Goal: Navigation & Orientation: Find specific page/section

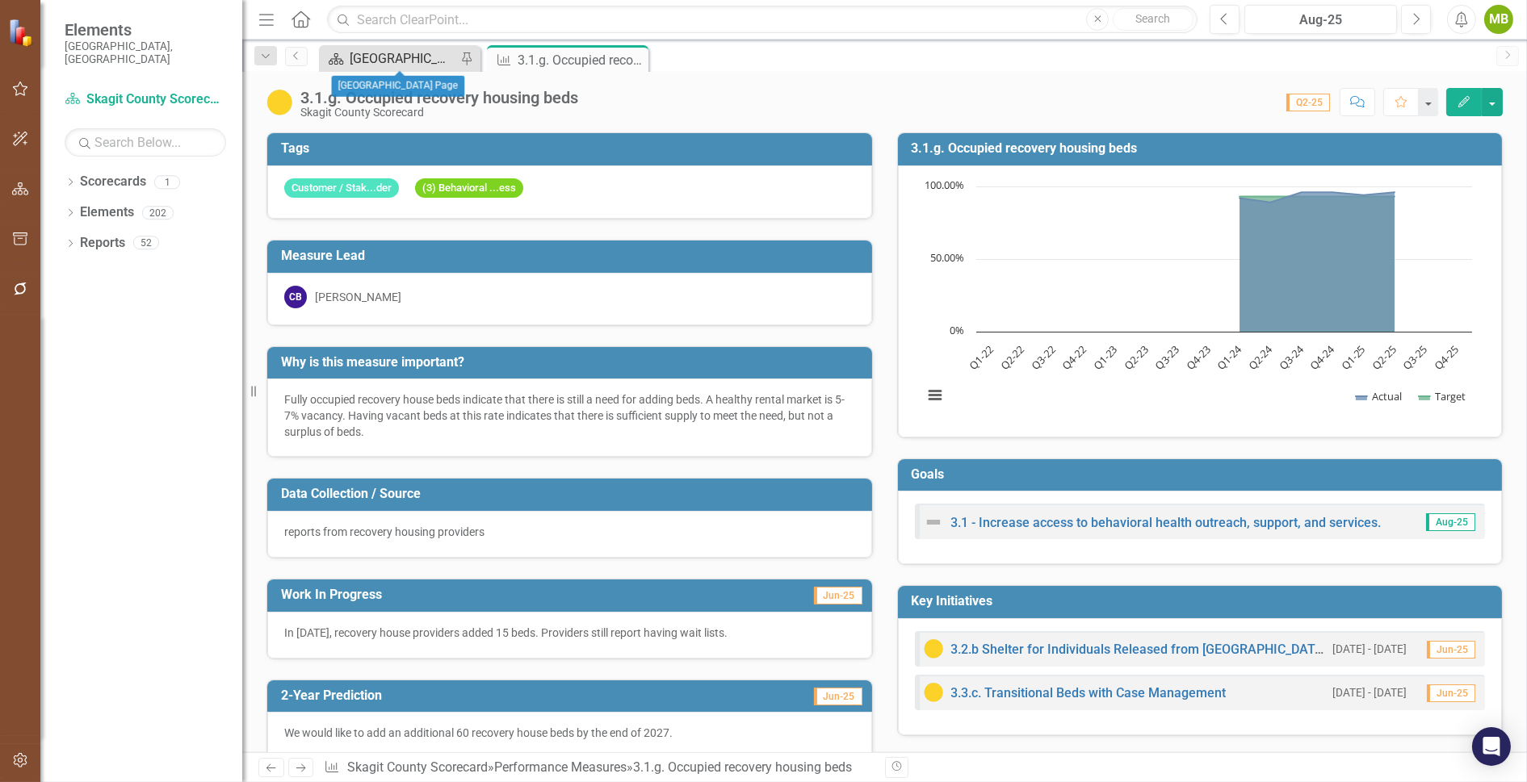
click at [413, 57] on div "[GEOGRAPHIC_DATA] Page" at bounding box center [403, 58] width 107 height 20
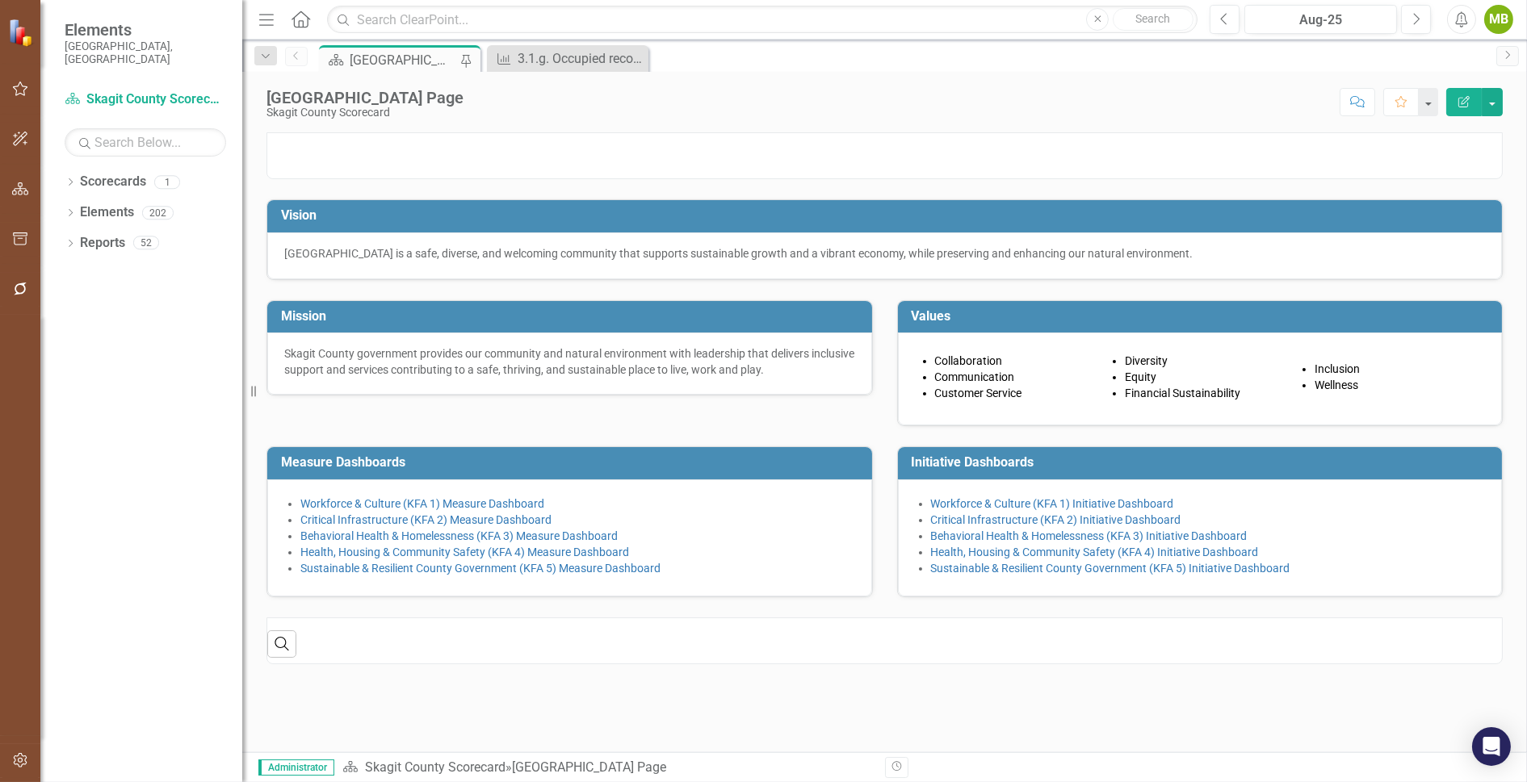
scroll to position [58, 0]
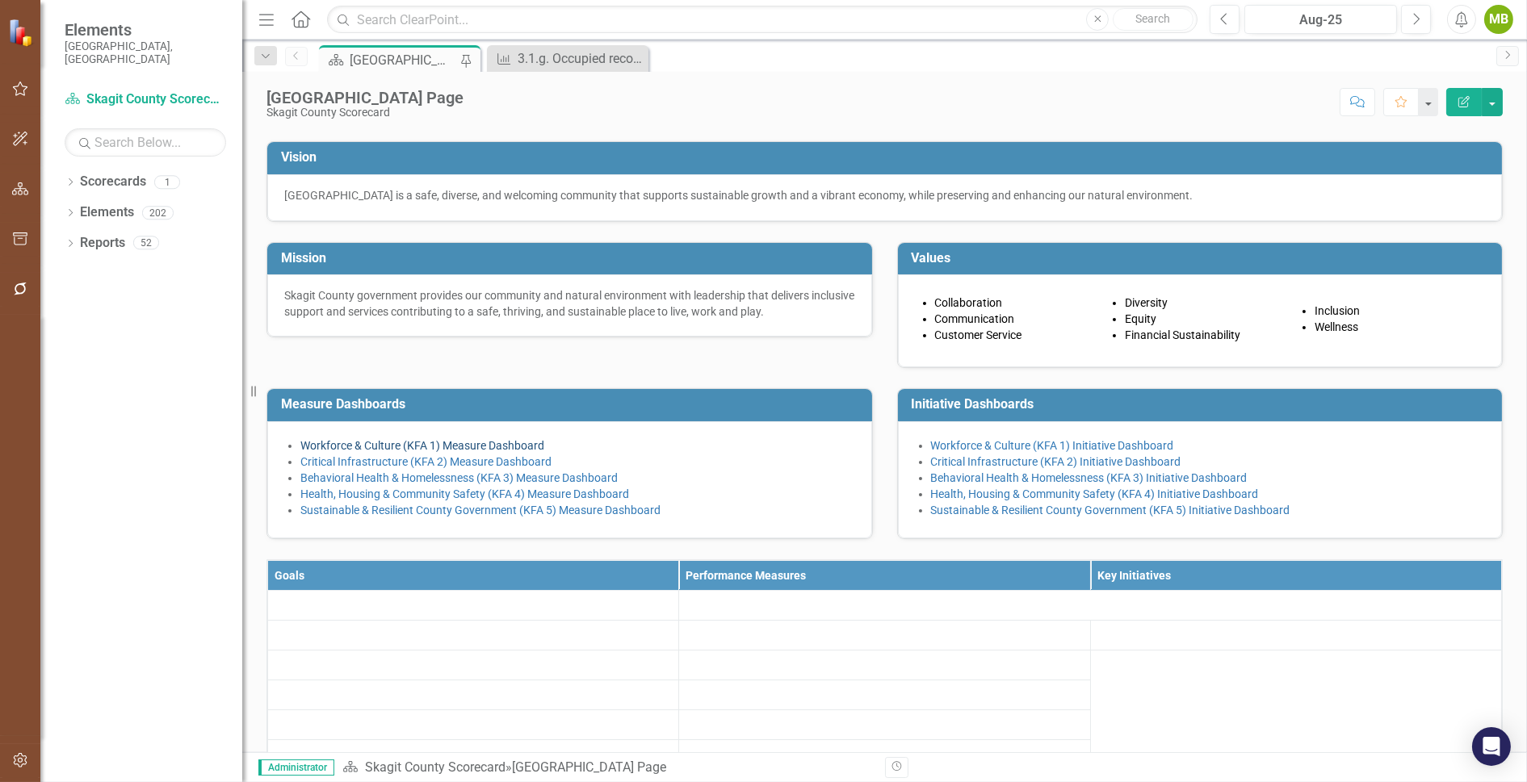
click at [511, 452] on link "Workforce & Culture (KFA 1) Measure Dashboard" at bounding box center [422, 445] width 244 height 13
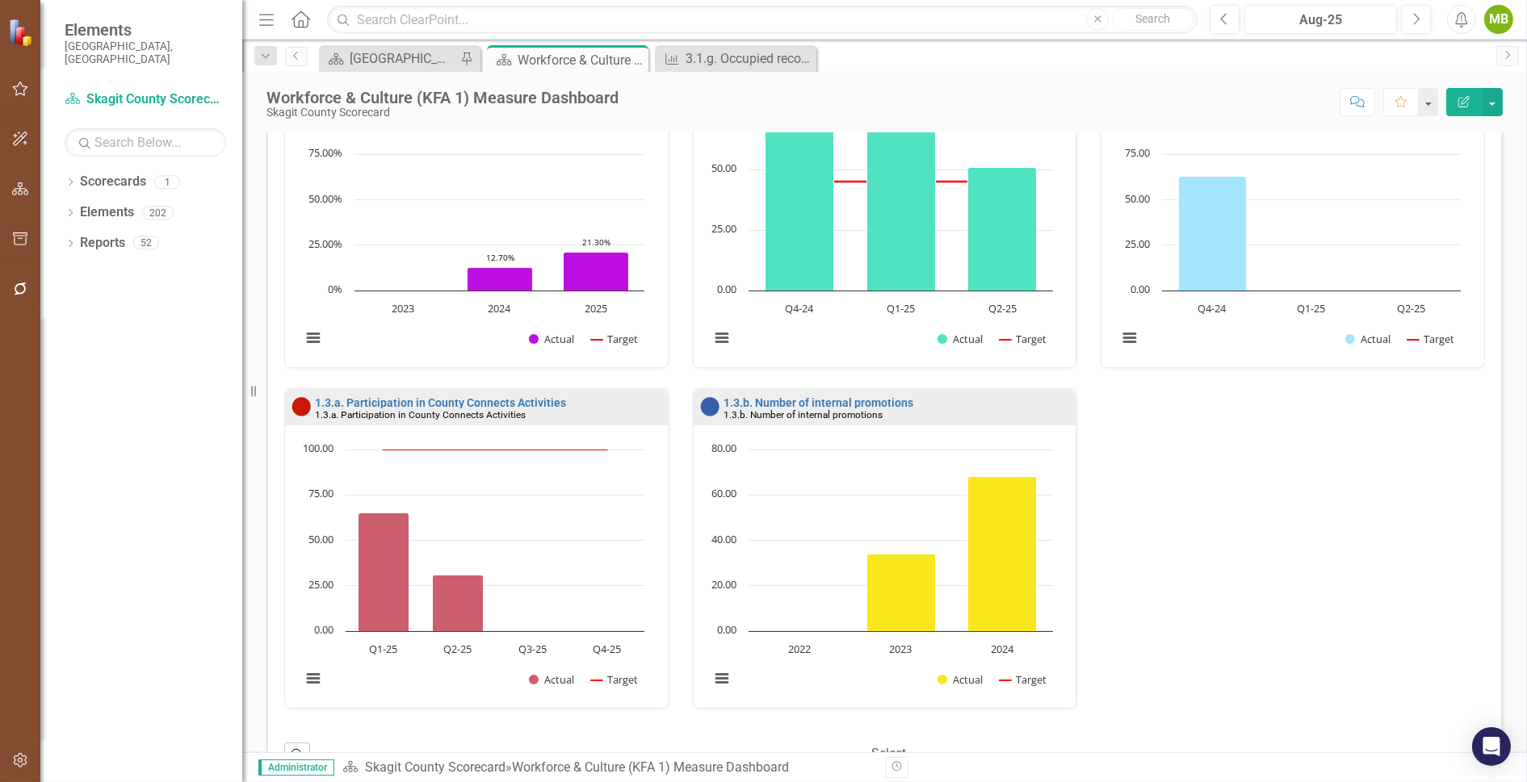
scroll to position [853, 0]
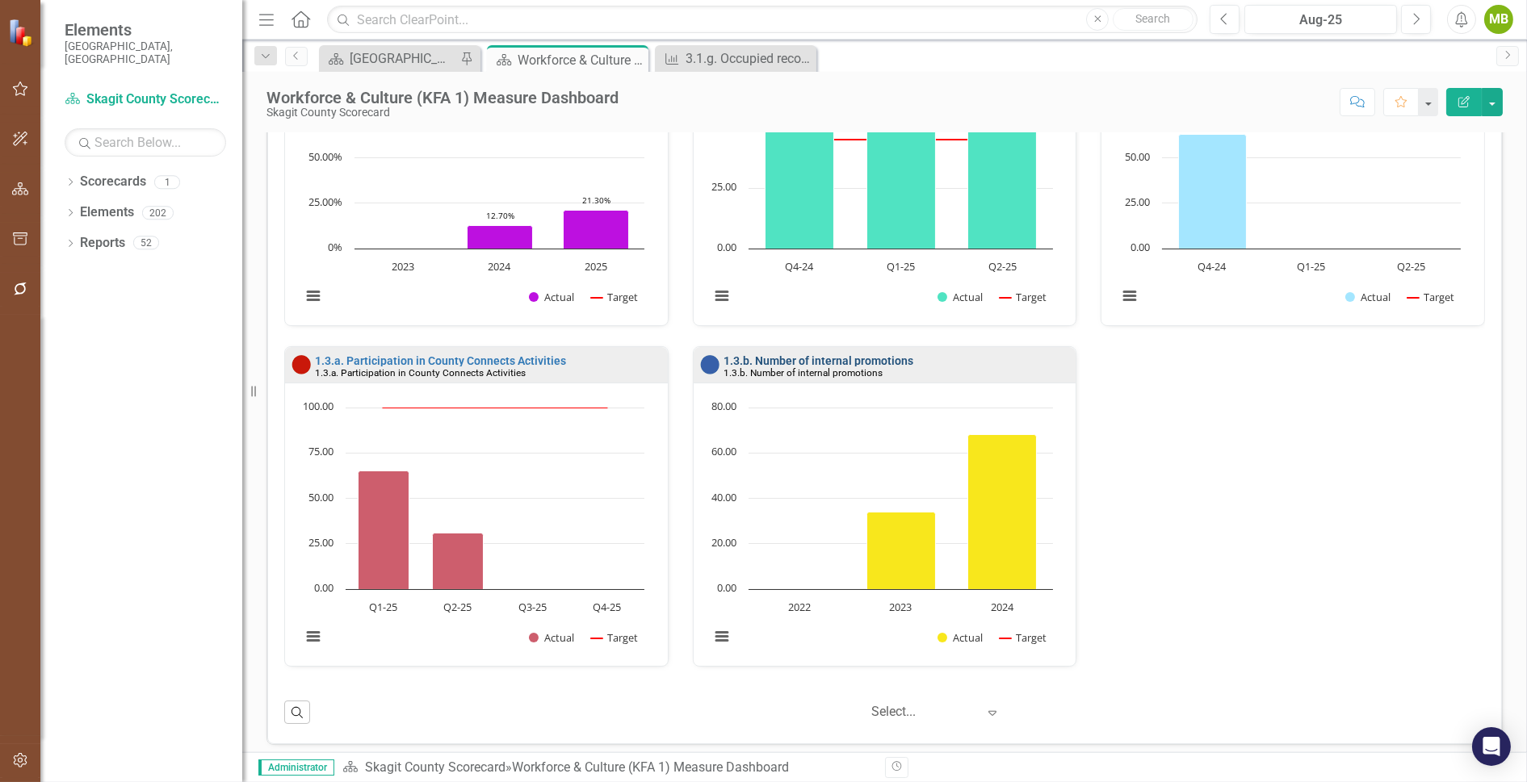
click at [846, 354] on link "1.3.b. Number of internal promotions" at bounding box center [818, 360] width 190 height 13
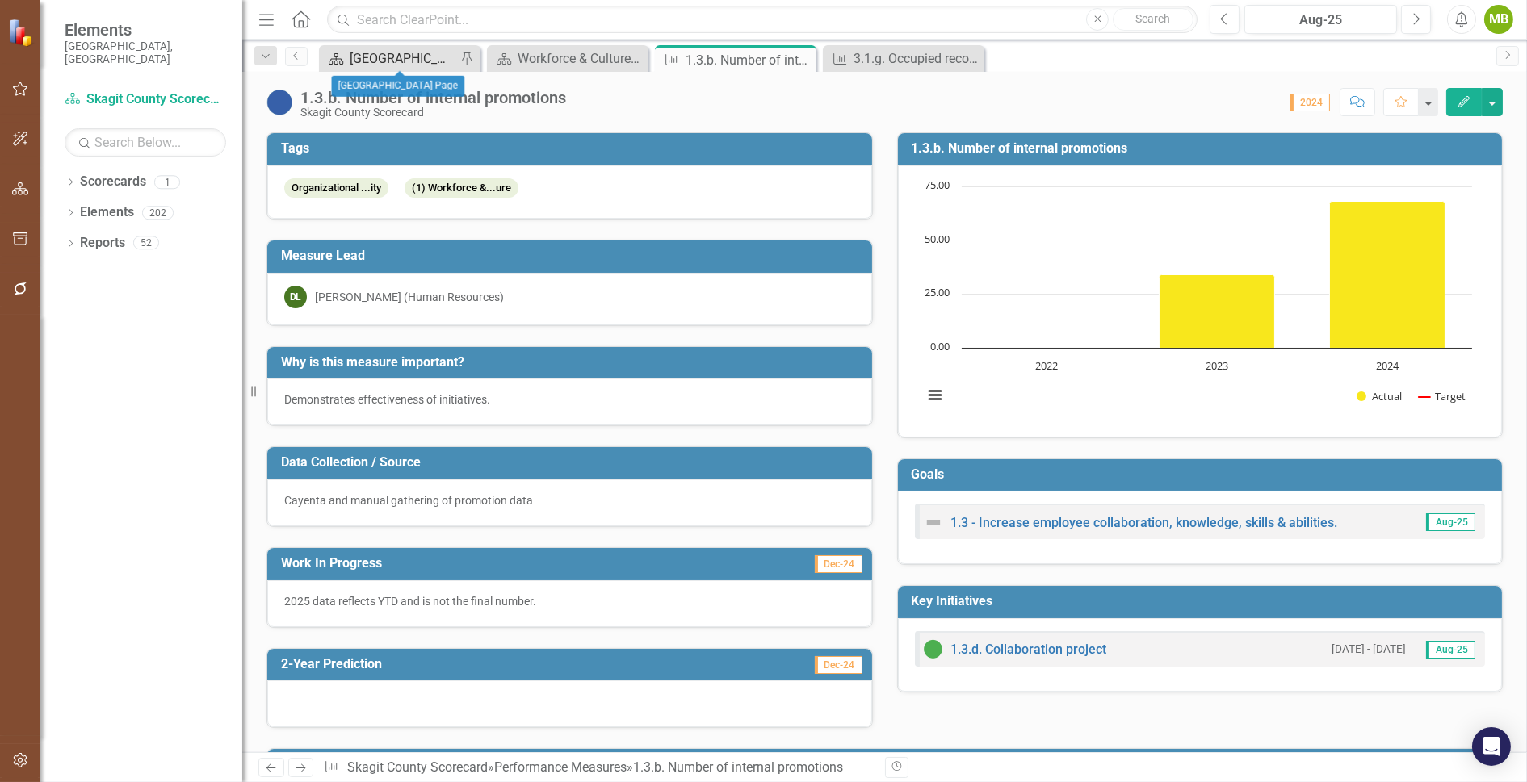
click at [391, 50] on div "[GEOGRAPHIC_DATA] Page" at bounding box center [403, 58] width 107 height 20
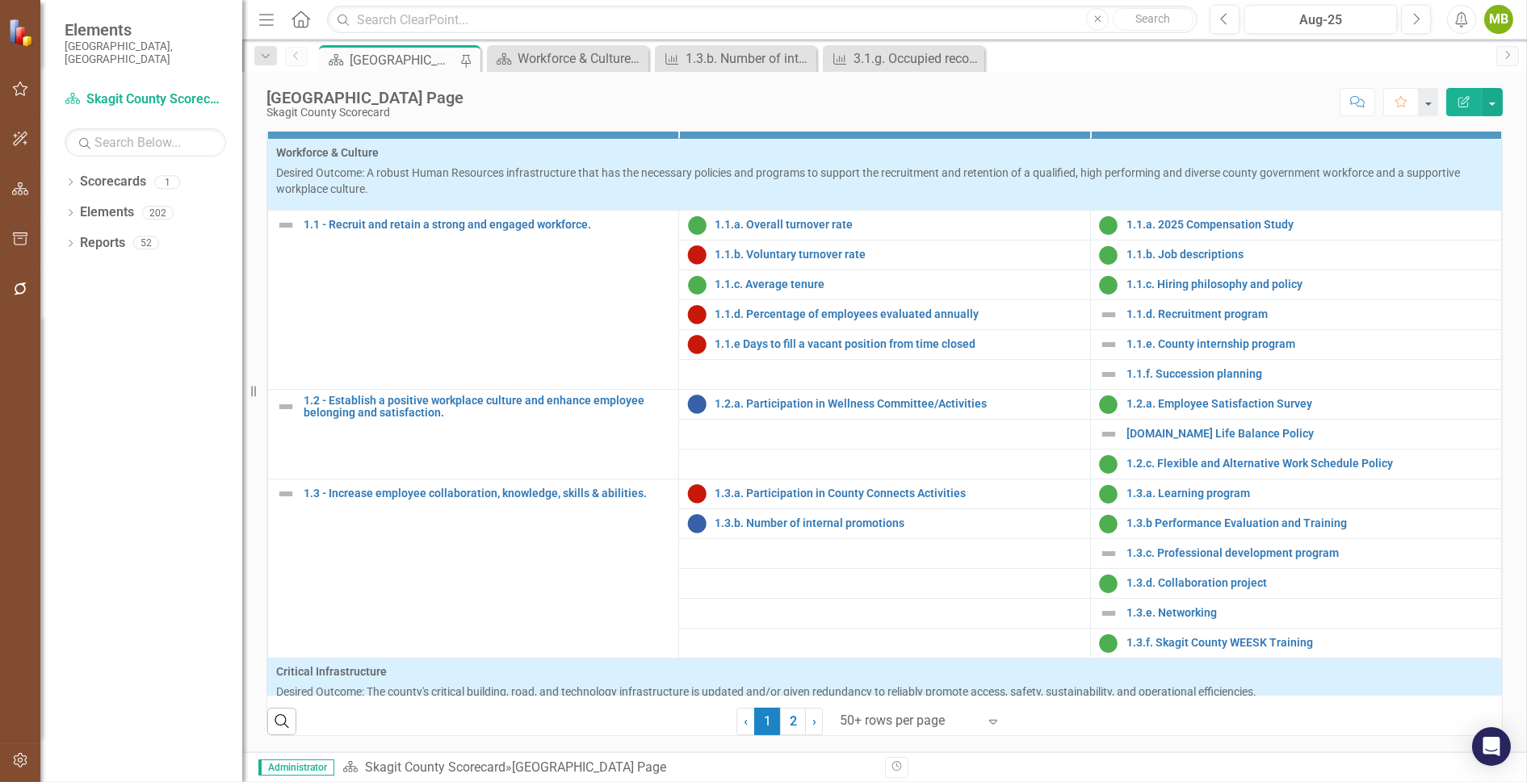
click at [748, 453] on td at bounding box center [884, 464] width 411 height 30
